Goal: Transaction & Acquisition: Download file/media

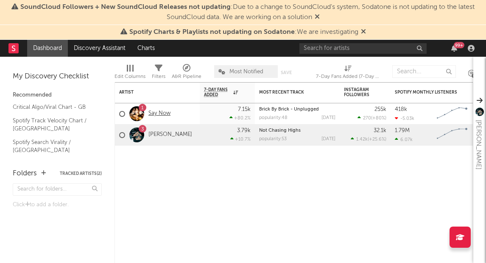
click at [161, 115] on link "Say Now" at bounding box center [159, 113] width 22 height 7
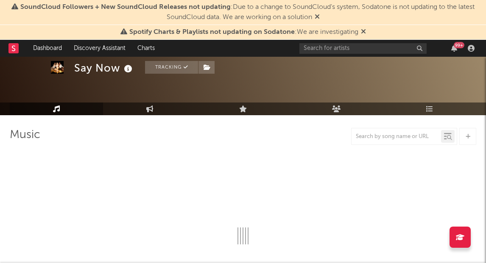
select select "6m"
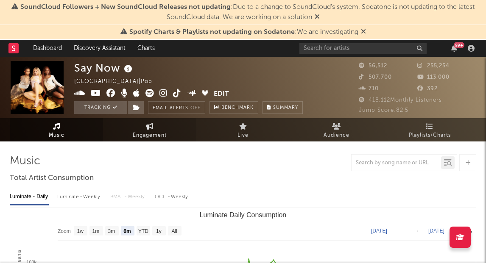
click at [160, 133] on span "Engagement" at bounding box center [150, 136] width 34 height 10
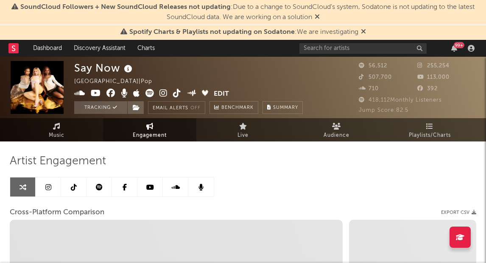
select select "1w"
click at [52, 187] on link at bounding box center [48, 187] width 25 height 19
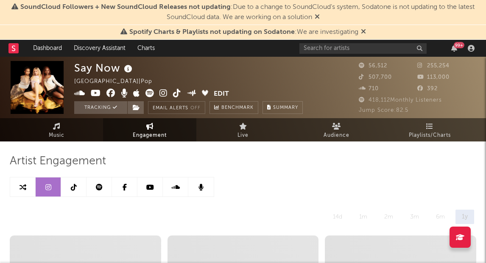
select select "6m"
click at [78, 183] on link at bounding box center [73, 187] width 25 height 19
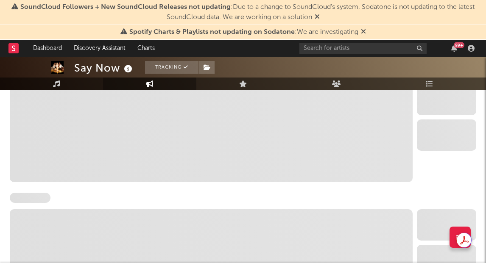
select select "6m"
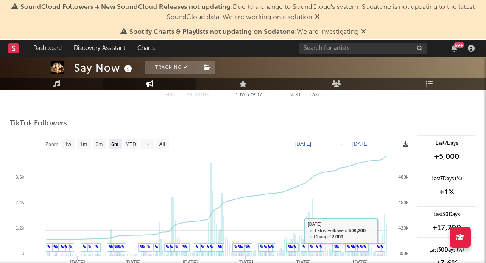
scroll to position [796, 0]
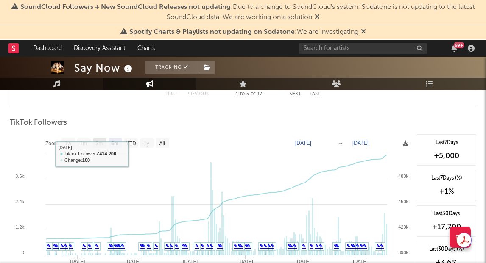
click at [99, 142] on text "3m" at bounding box center [99, 144] width 7 height 6
select select "3m"
type input "[DATE]"
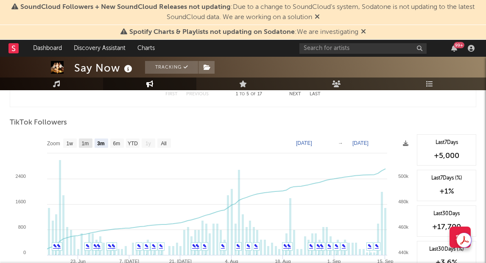
click at [86, 142] on text "1m" at bounding box center [85, 144] width 7 height 6
select select "1m"
type input "[DATE]"
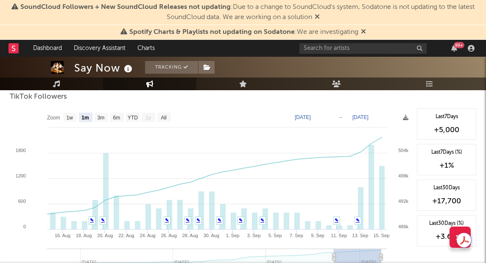
scroll to position [825, 0]
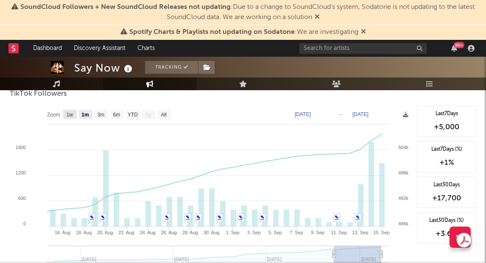
click at [67, 115] on text "1w" at bounding box center [70, 115] width 7 height 6
select select "1w"
type input "[DATE]"
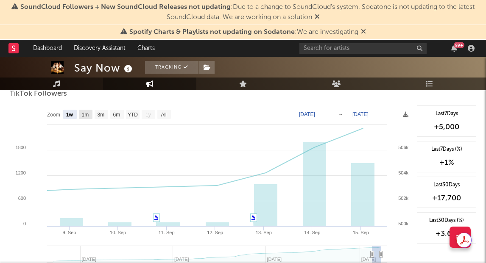
drag, startPoint x: 81, startPoint y: 115, endPoint x: 98, endPoint y: 114, distance: 17.4
click at [82, 114] on text "1m" at bounding box center [85, 115] width 7 height 6
select select "1m"
type input "[DATE]"
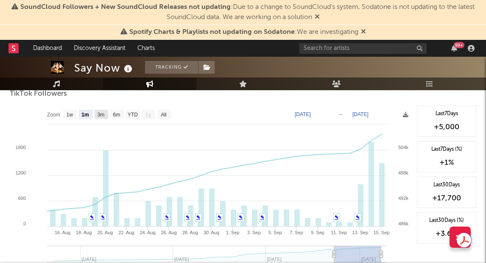
click at [106, 114] on rect at bounding box center [102, 114] width 14 height 9
select select "3m"
type input "[DATE]"
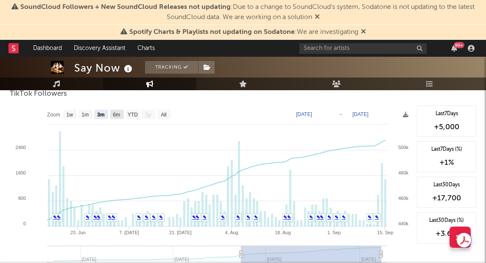
click at [114, 114] on text "6m" at bounding box center [116, 115] width 7 height 6
select select "6m"
type input "[DATE]"
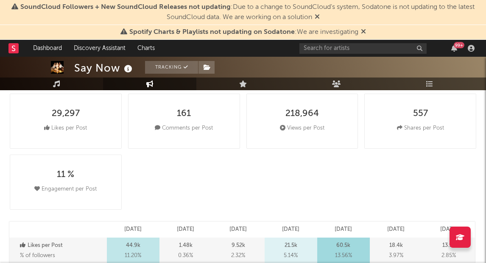
scroll to position [0, 0]
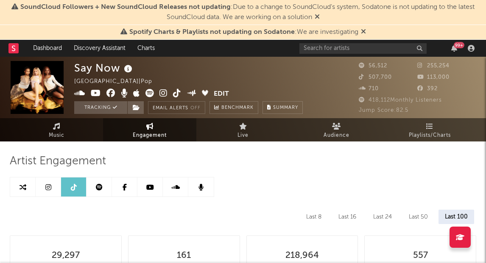
click at [13, 50] on rect at bounding box center [13, 48] width 10 height 10
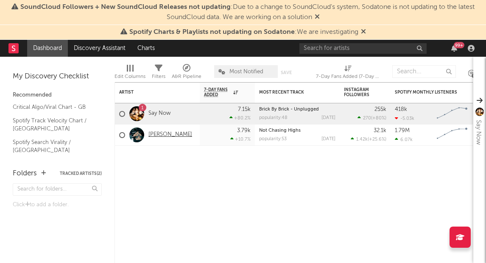
click at [157, 131] on link "[PERSON_NAME]" at bounding box center [170, 134] width 44 height 7
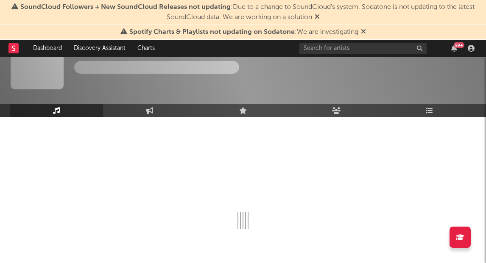
scroll to position [28, 0]
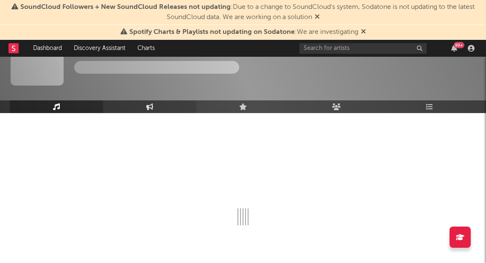
click at [152, 107] on icon at bounding box center [149, 106] width 7 height 7
select select "1w"
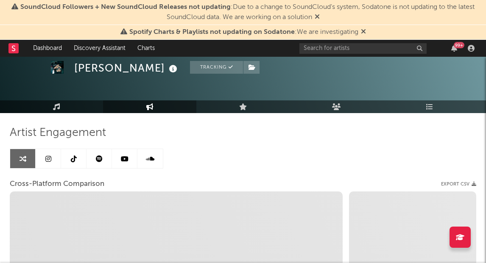
click at [54, 164] on link at bounding box center [48, 158] width 25 height 19
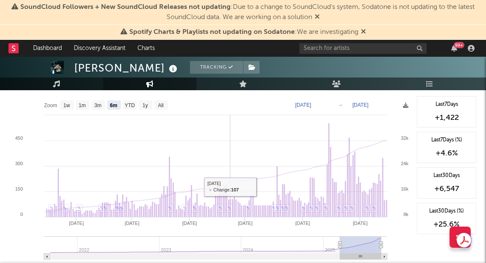
scroll to position [958, 0]
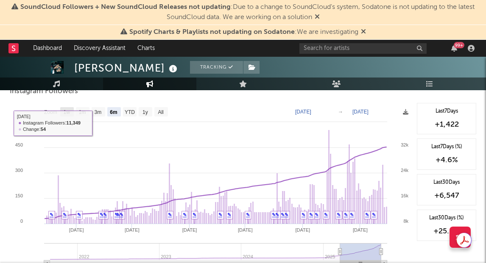
click at [68, 109] on text "1w" at bounding box center [67, 112] width 7 height 6
select select "1w"
type input "[DATE]"
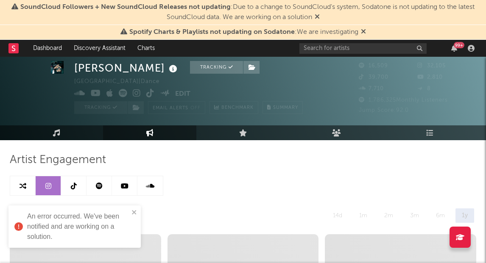
scroll to position [0, 0]
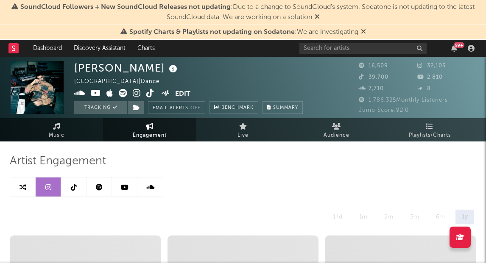
click at [70, 184] on link at bounding box center [73, 187] width 25 height 19
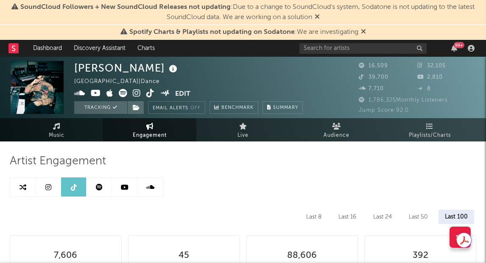
select select "6m"
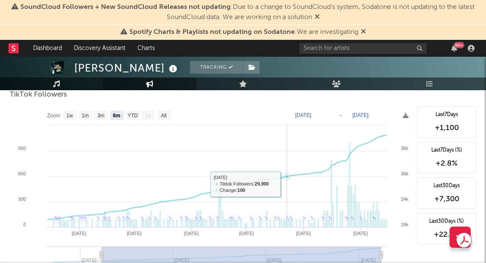
scroll to position [826, 0]
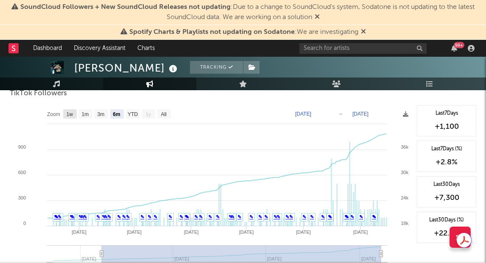
click at [68, 117] on rect at bounding box center [70, 113] width 14 height 9
select select "1w"
type input "[DATE]"
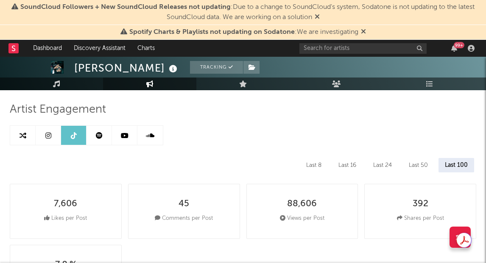
scroll to position [0, 0]
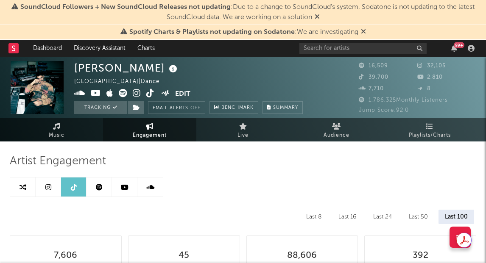
click at [49, 190] on link at bounding box center [48, 187] width 25 height 19
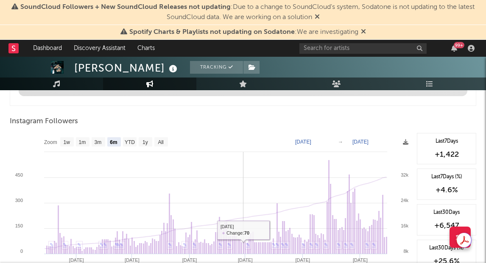
scroll to position [926, 0]
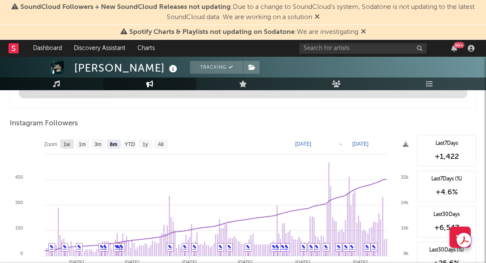
click at [67, 144] on text "1w" at bounding box center [67, 145] width 7 height 6
select select "1w"
type input "[DATE]"
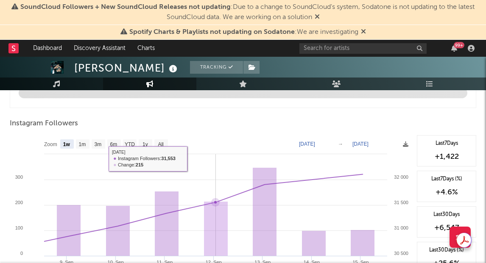
click at [221, 163] on rect at bounding box center [211, 220] width 403 height 170
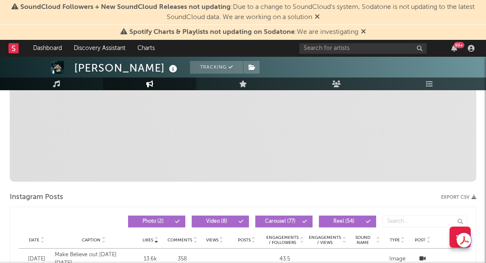
scroll to position [0, 0]
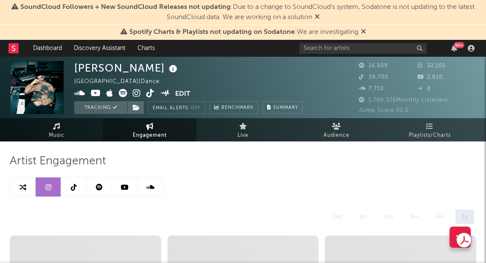
click at [125, 184] on icon at bounding box center [125, 187] width 8 height 7
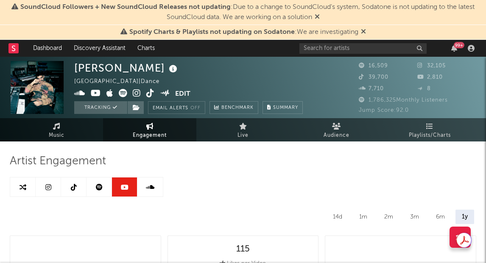
select select "6m"
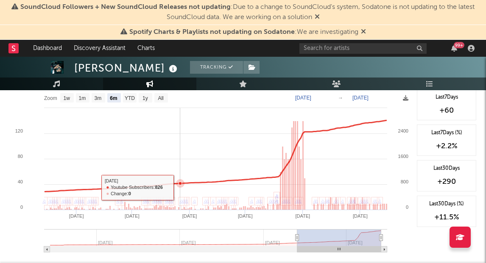
scroll to position [675, 0]
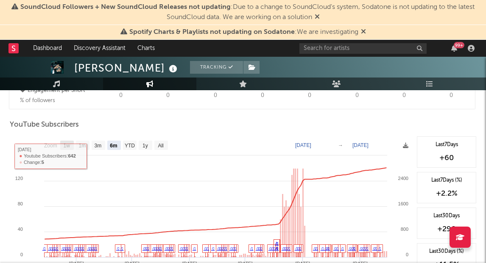
click at [64, 145] on text "1w" at bounding box center [67, 146] width 7 height 6
select select "1w"
type input "[DATE]"
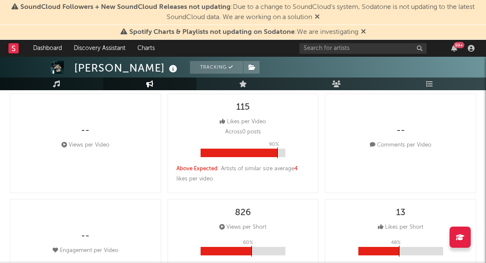
scroll to position [0, 0]
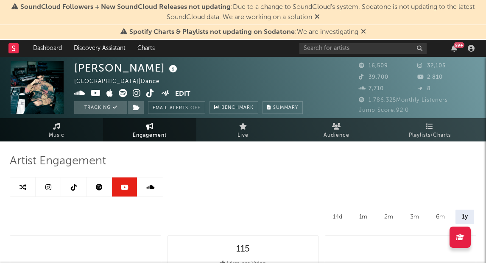
click at [102, 189] on link at bounding box center [98, 187] width 25 height 19
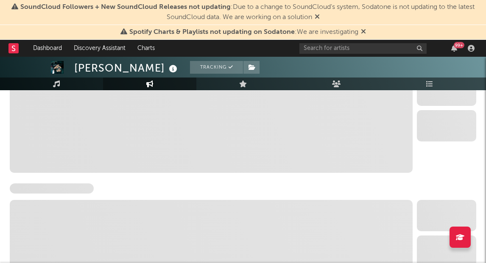
select select "6m"
select select "1w"
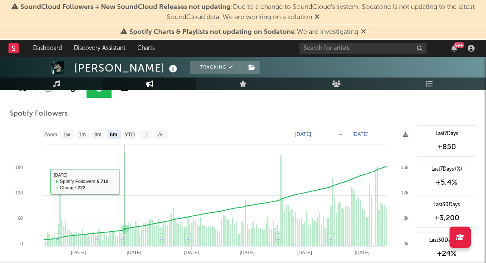
scroll to position [90, 0]
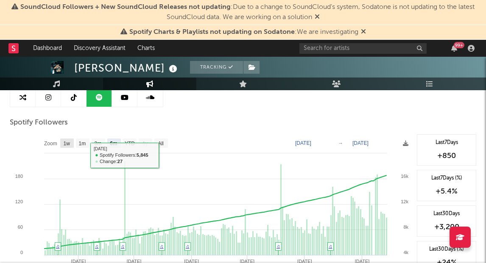
click at [64, 141] on text "1w" at bounding box center [67, 144] width 7 height 6
select select "1w"
type input "[DATE]"
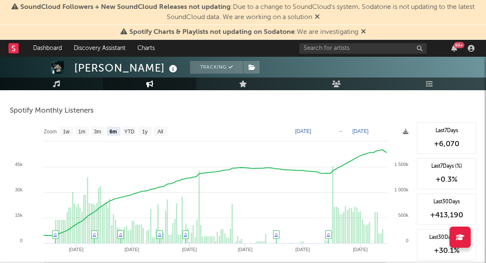
scroll to position [305, 0]
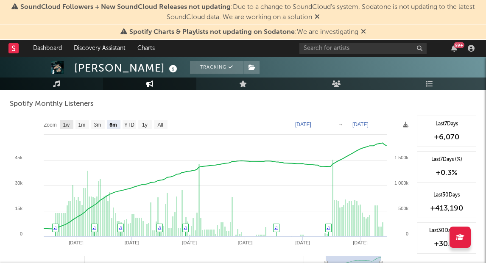
click at [60, 124] on rect at bounding box center [67, 124] width 14 height 9
select select "1w"
type input "[DATE]"
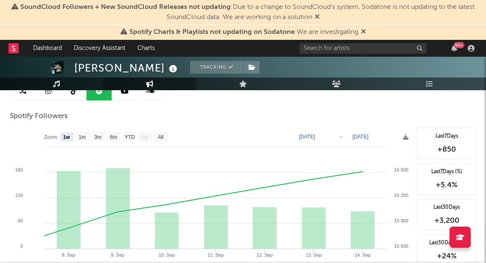
scroll to position [0, 0]
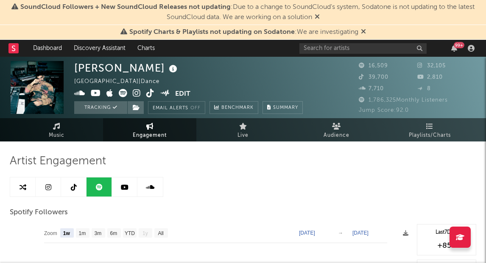
click at [149, 185] on icon at bounding box center [150, 187] width 8 height 7
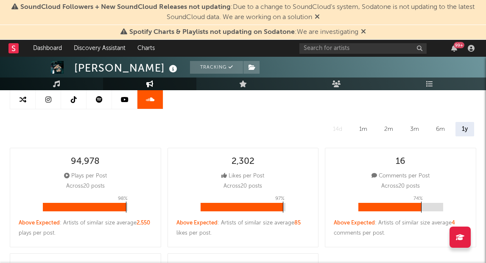
scroll to position [86, 0]
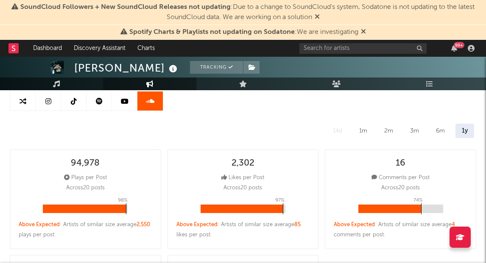
select select "6m"
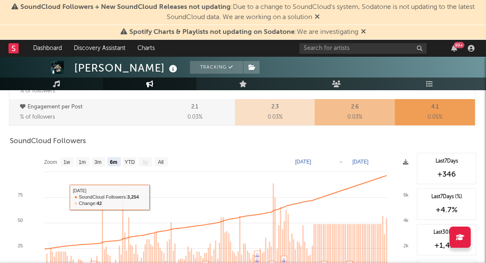
scroll to position [475, 0]
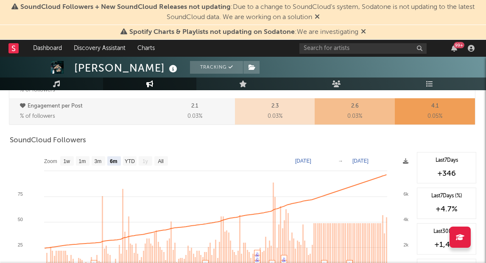
click at [410, 163] on rect at bounding box center [211, 237] width 403 height 170
click at [405, 164] on icon at bounding box center [406, 161] width 6 height 6
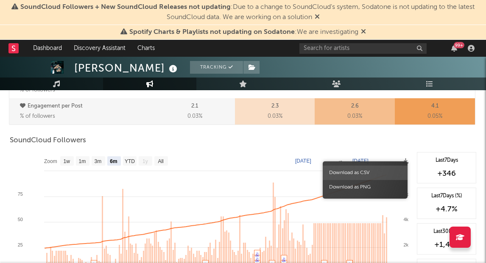
click at [373, 173] on span "Download as CSV" at bounding box center [364, 173] width 85 height 14
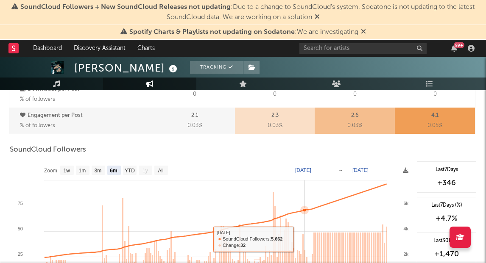
scroll to position [466, 0]
